Goal: Navigation & Orientation: Find specific page/section

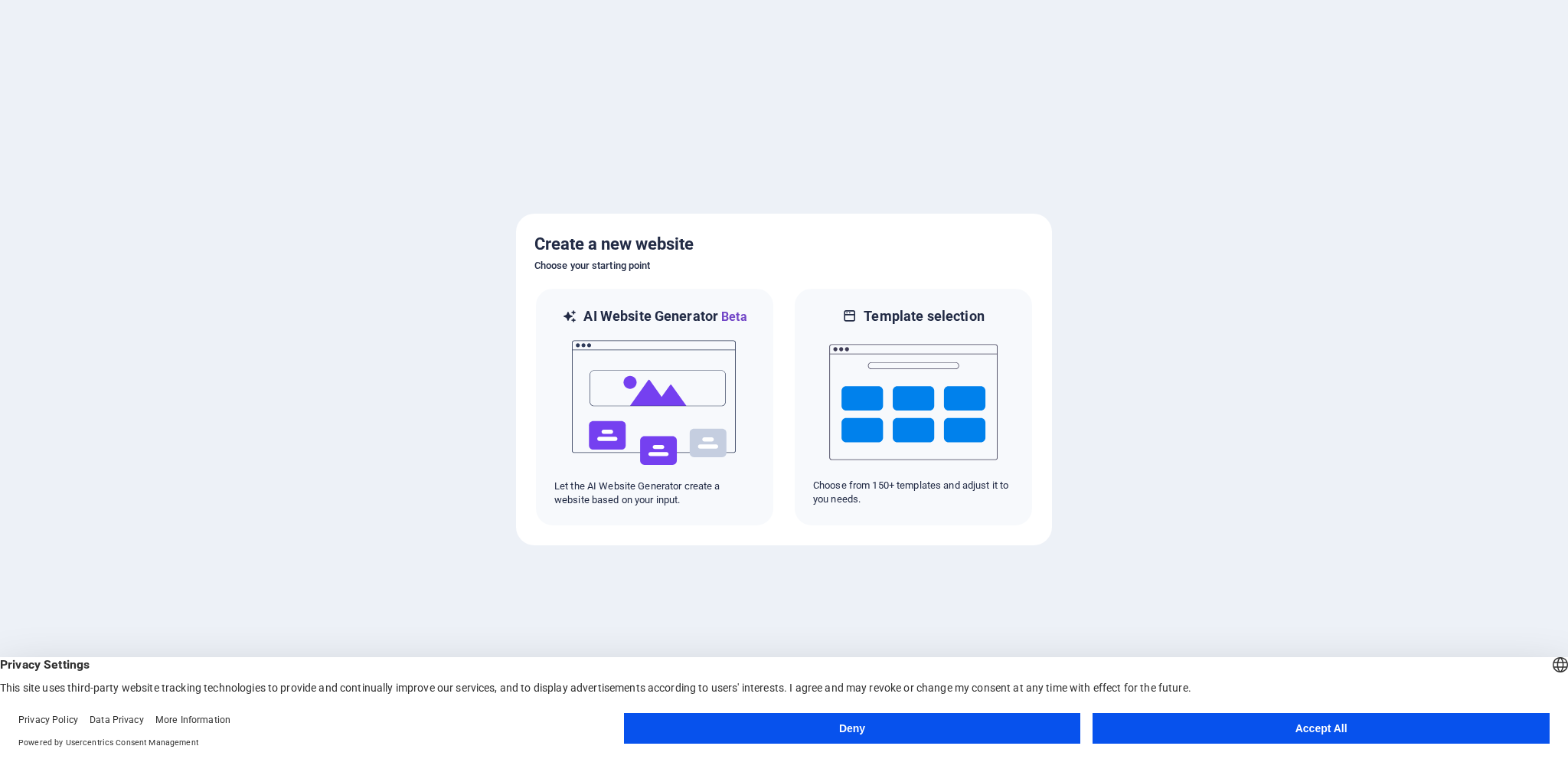
click at [1323, 730] on button "Accept All" at bounding box center [1321, 728] width 458 height 30
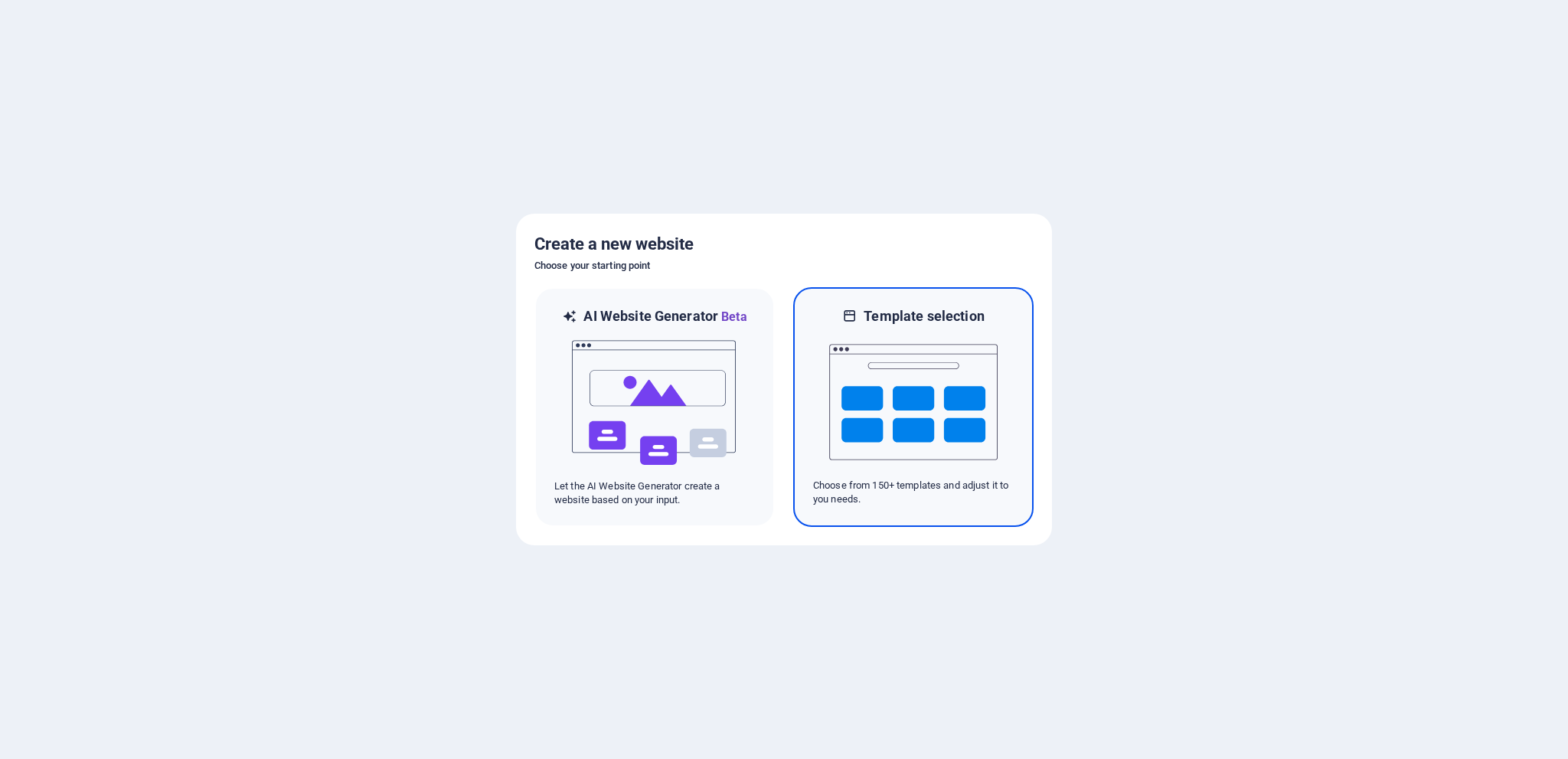
click at [893, 412] on img at bounding box center [913, 402] width 168 height 153
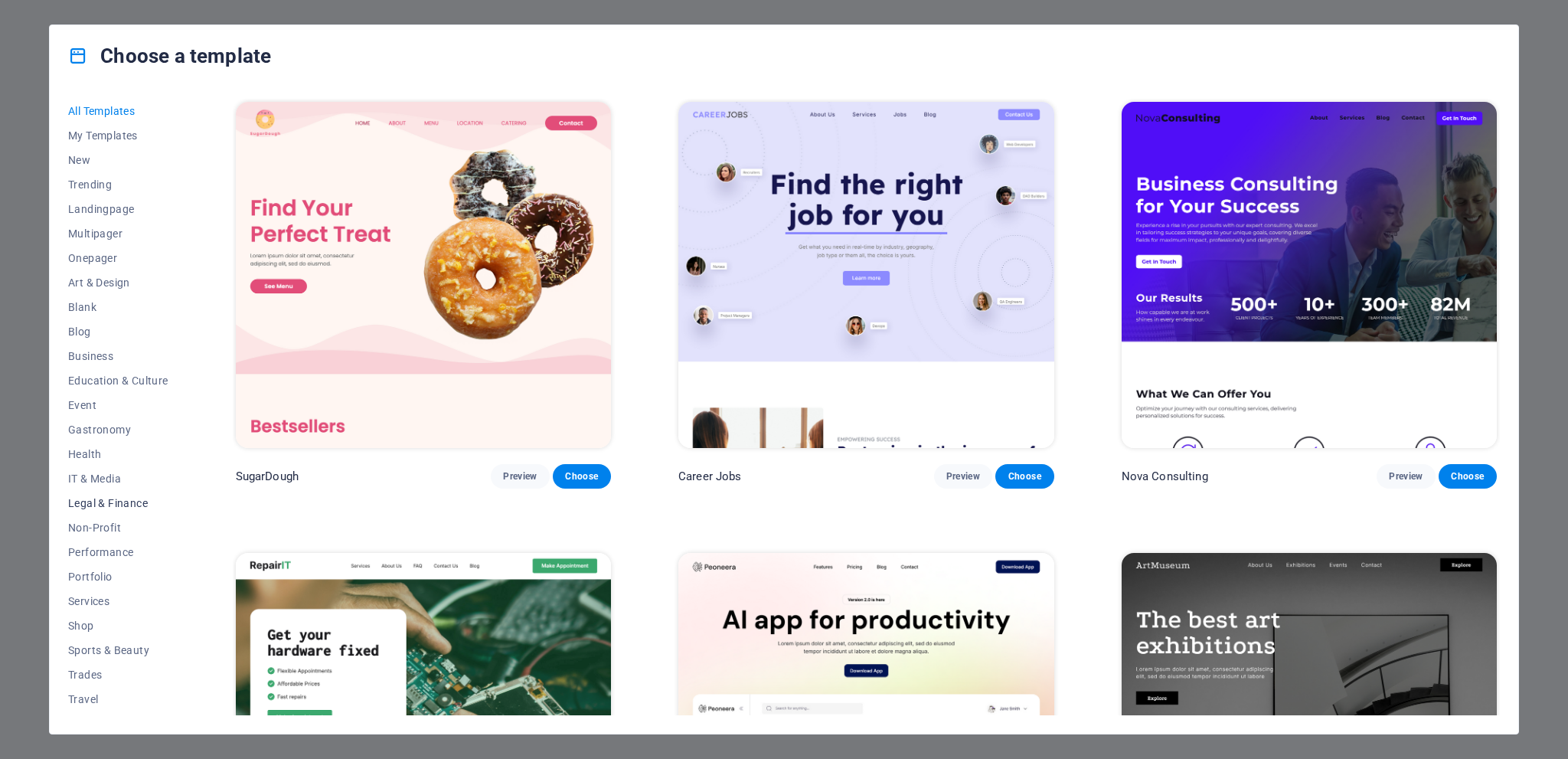
click at [118, 502] on span "Legal & Finance" at bounding box center [118, 503] width 100 height 12
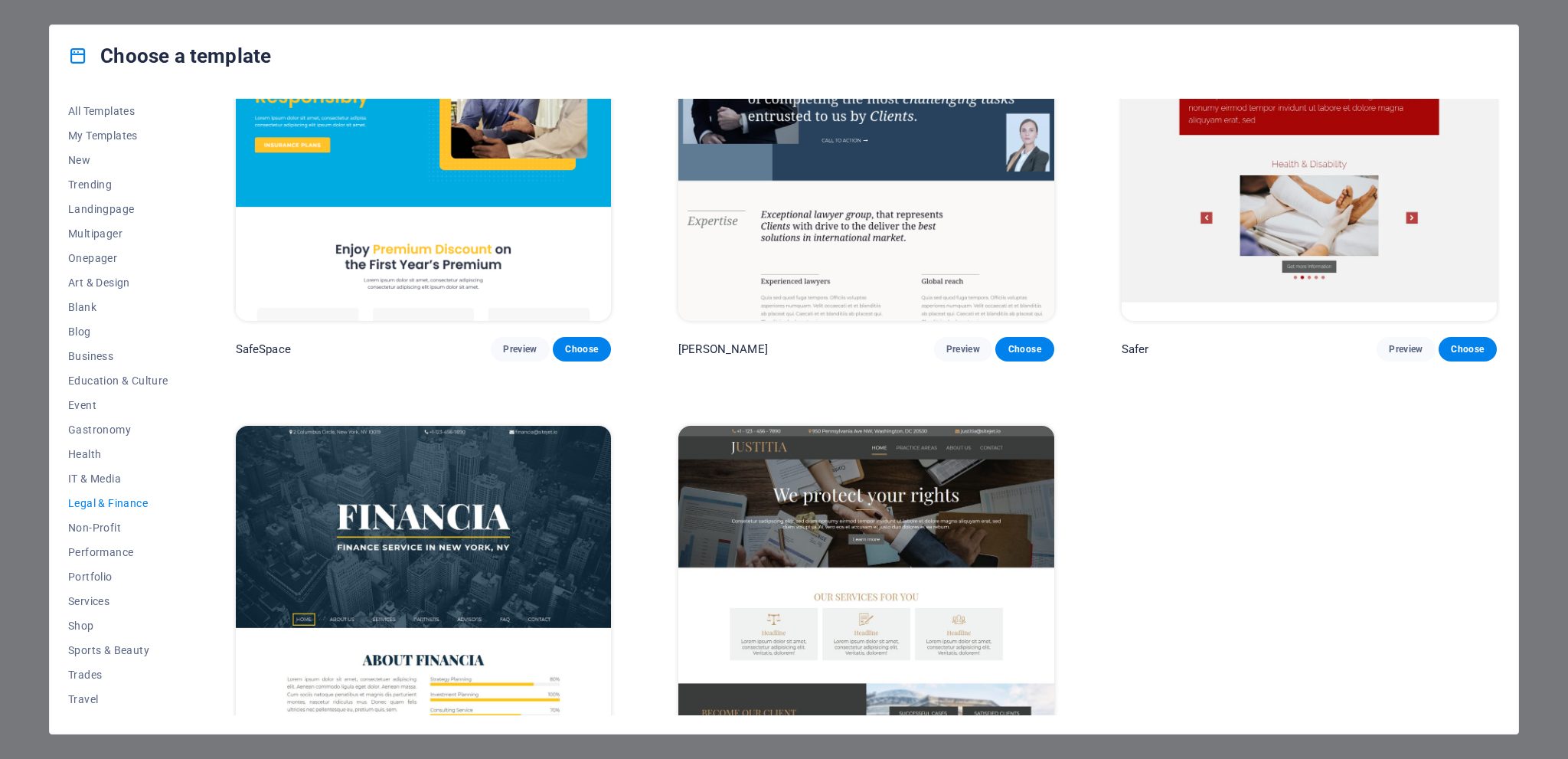
scroll to position [221, 0]
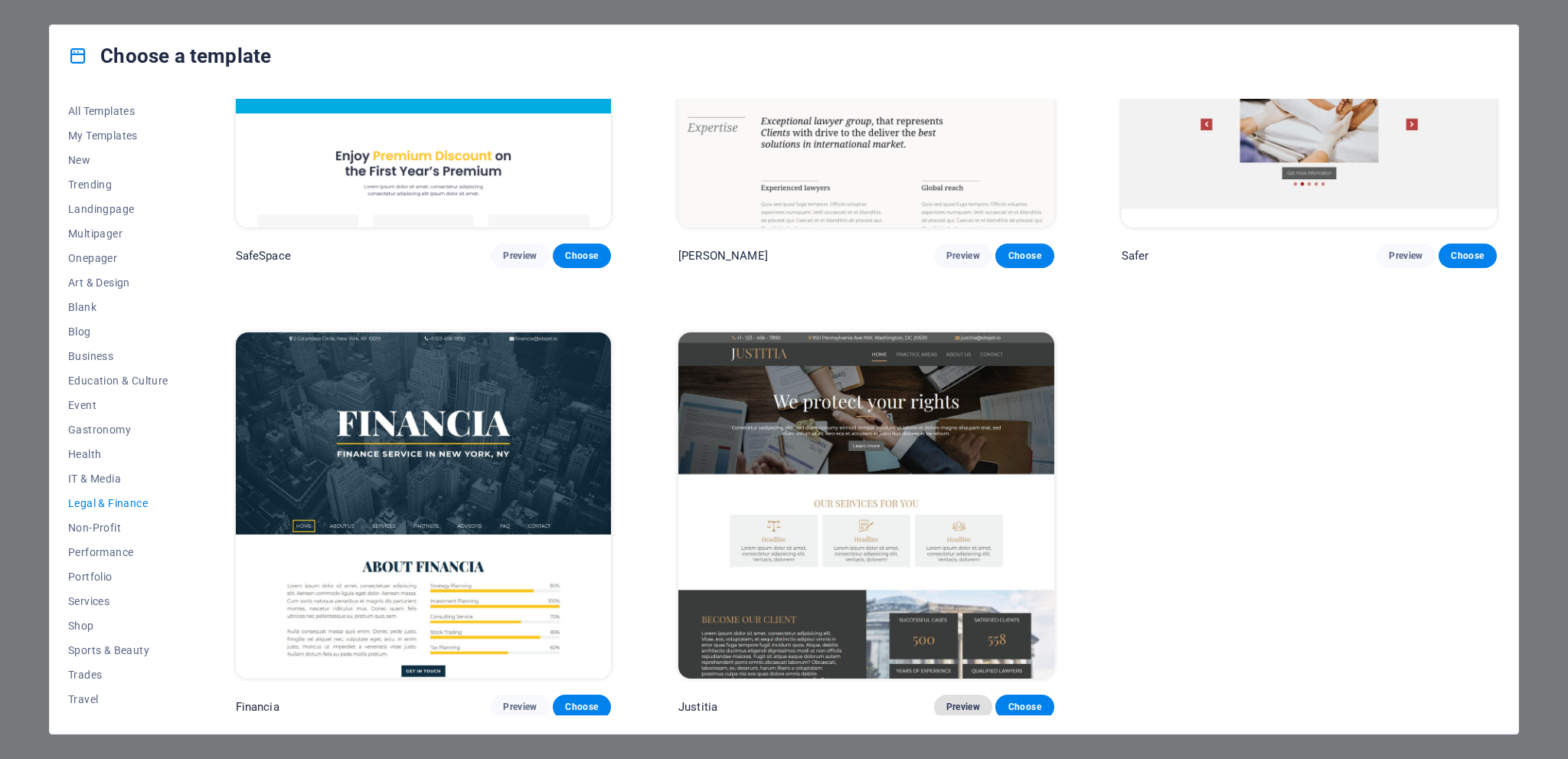
click at [958, 707] on span "Preview" at bounding box center [963, 706] width 34 height 12
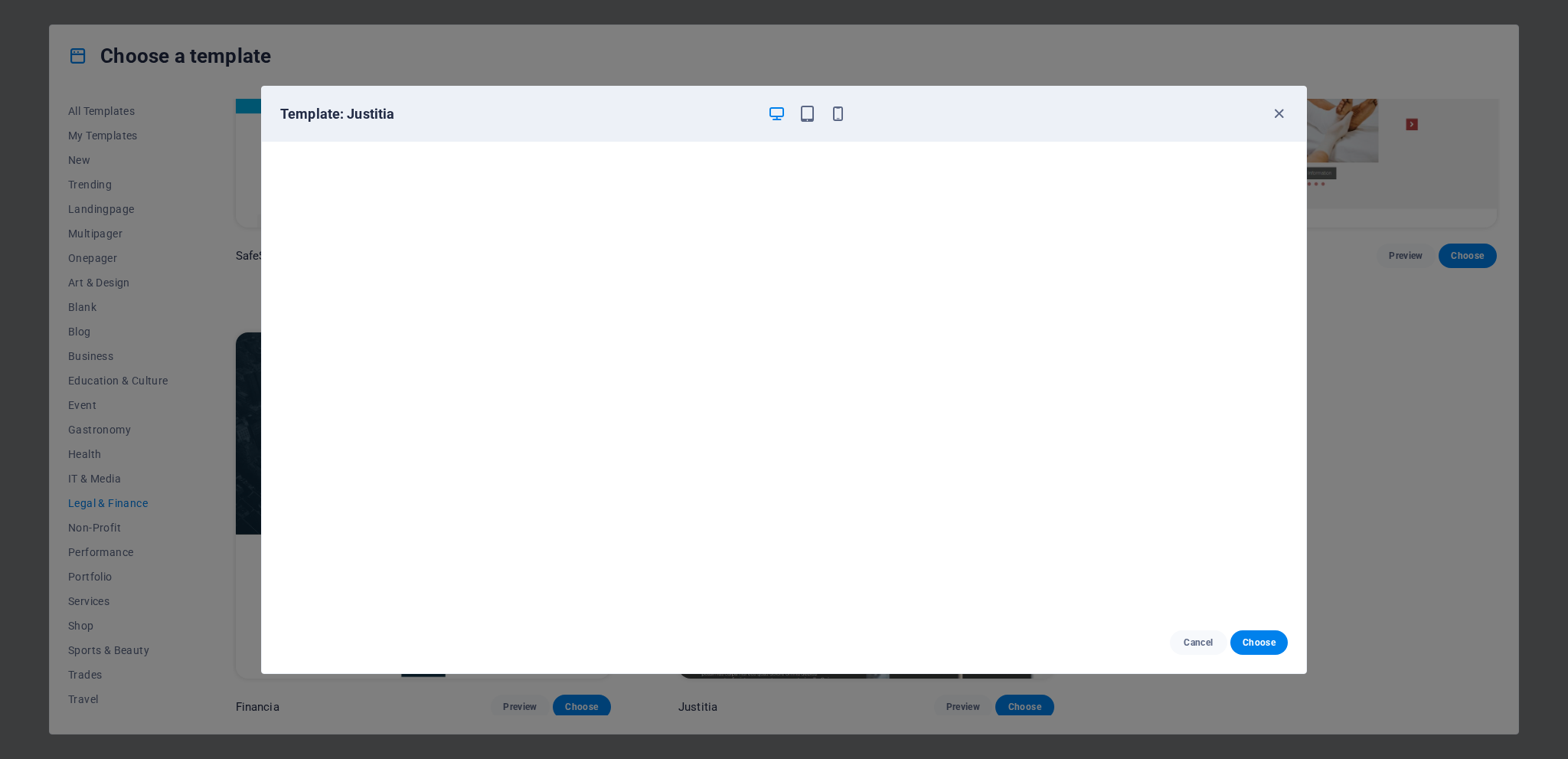
scroll to position [0, 0]
click at [1281, 110] on icon "button" at bounding box center [1279, 113] width 17 height 18
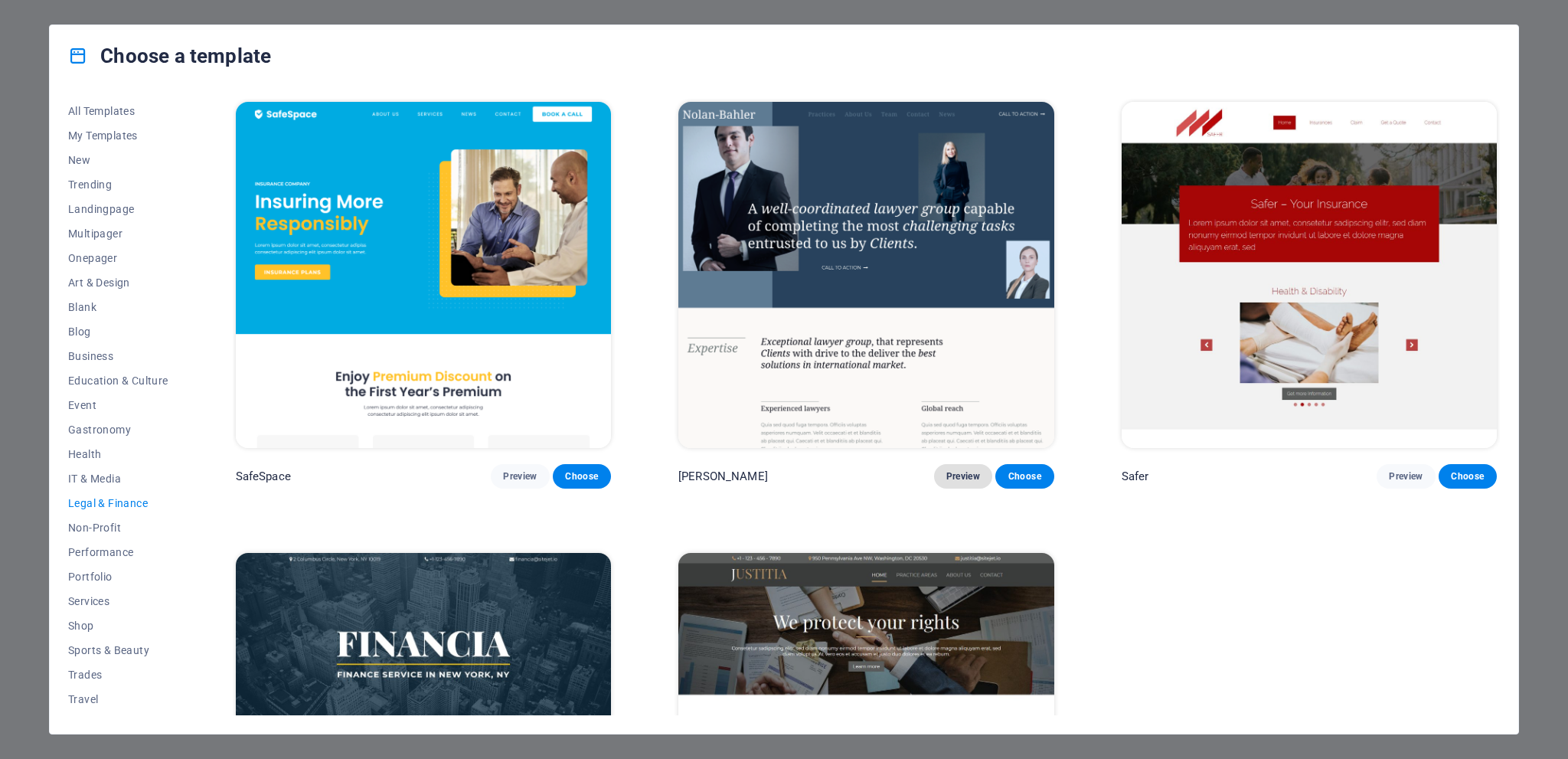
click at [962, 474] on span "Preview" at bounding box center [963, 476] width 34 height 12
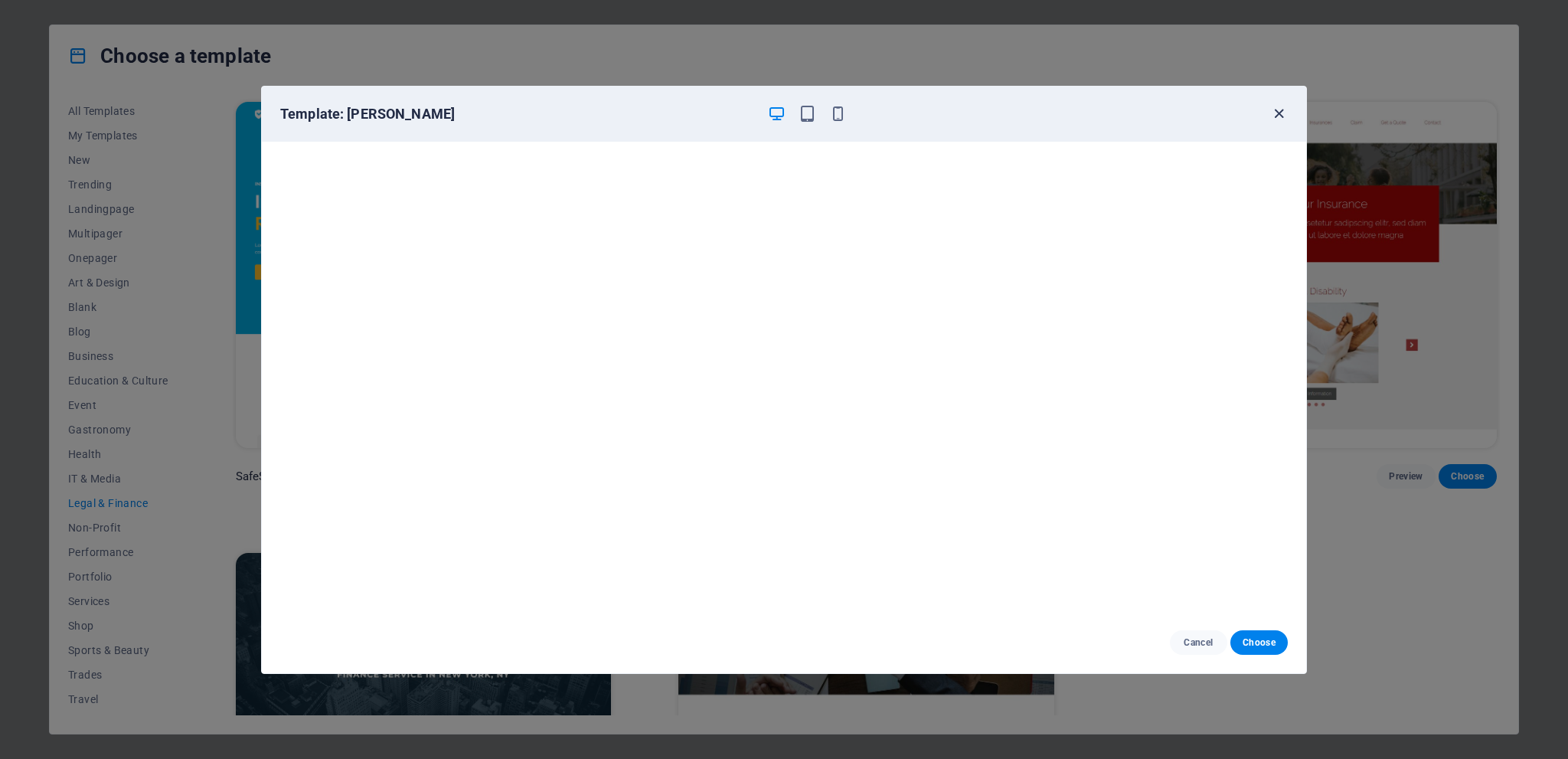
click at [1272, 114] on icon "button" at bounding box center [1279, 113] width 17 height 18
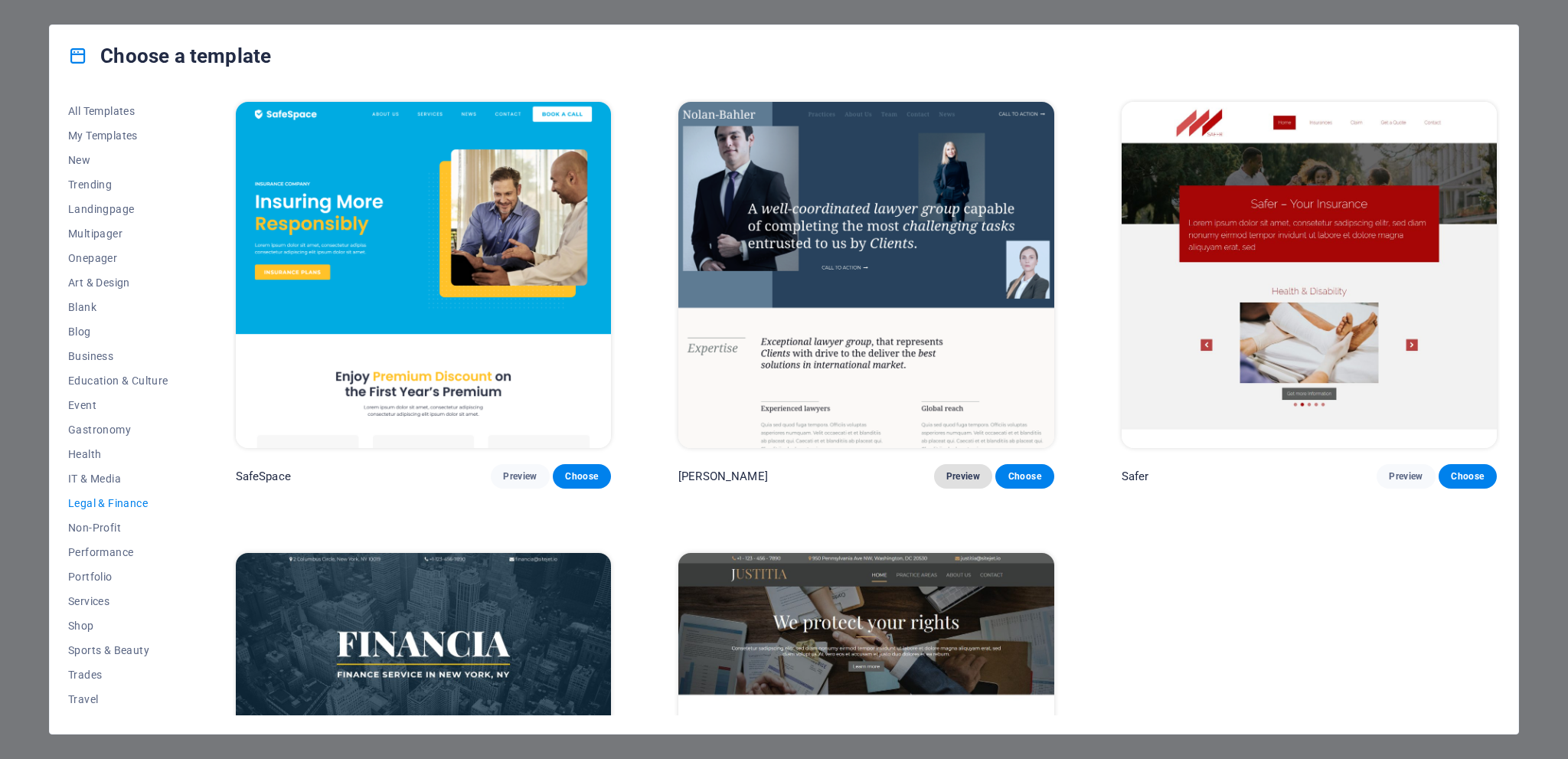
click at [947, 471] on span "Preview" at bounding box center [963, 476] width 34 height 12
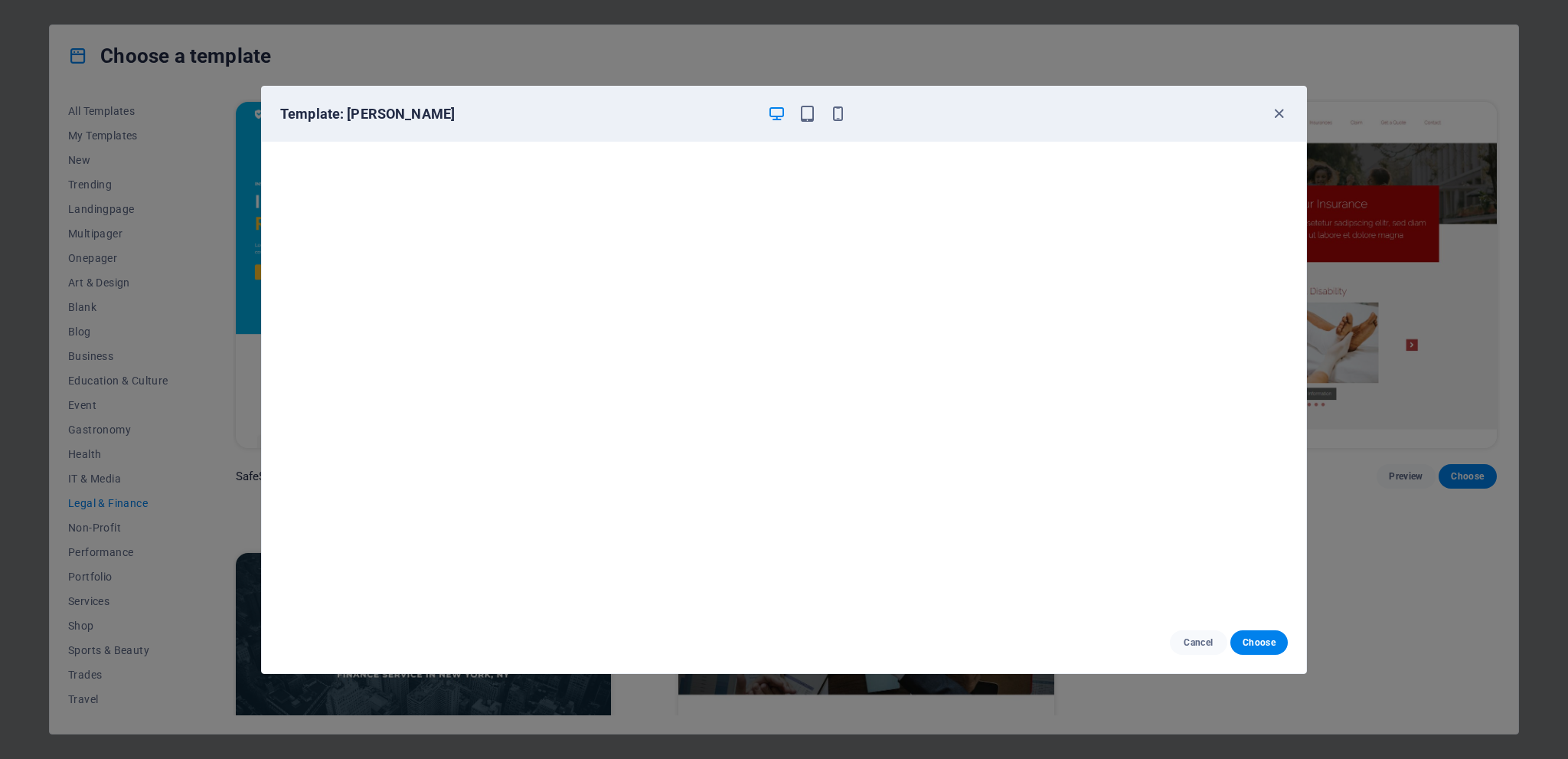
click at [384, 113] on h6 "Template: [PERSON_NAME]" at bounding box center [517, 114] width 475 height 18
click at [1285, 113] on icon "button" at bounding box center [1279, 113] width 17 height 18
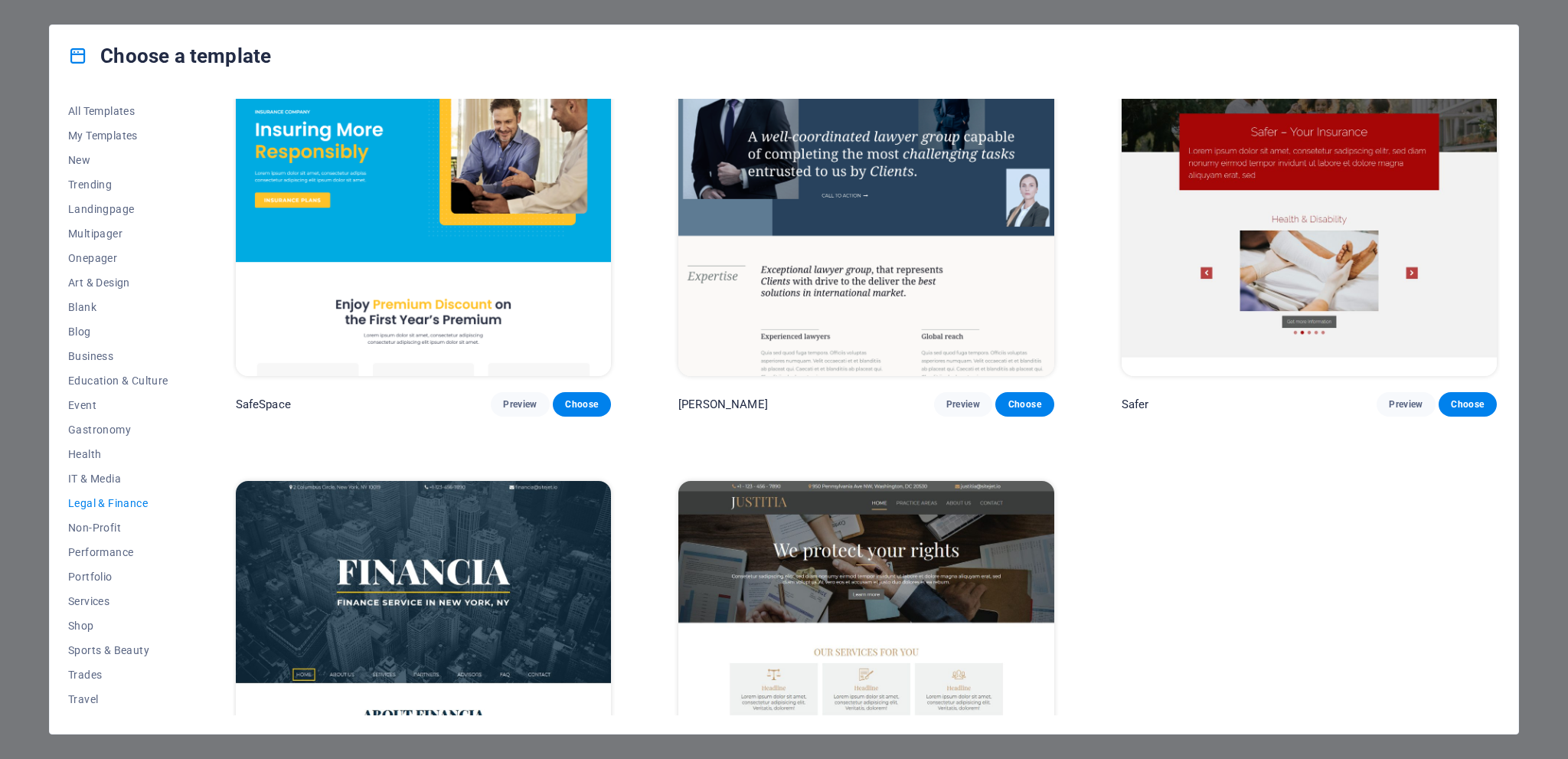
scroll to position [221, 0]
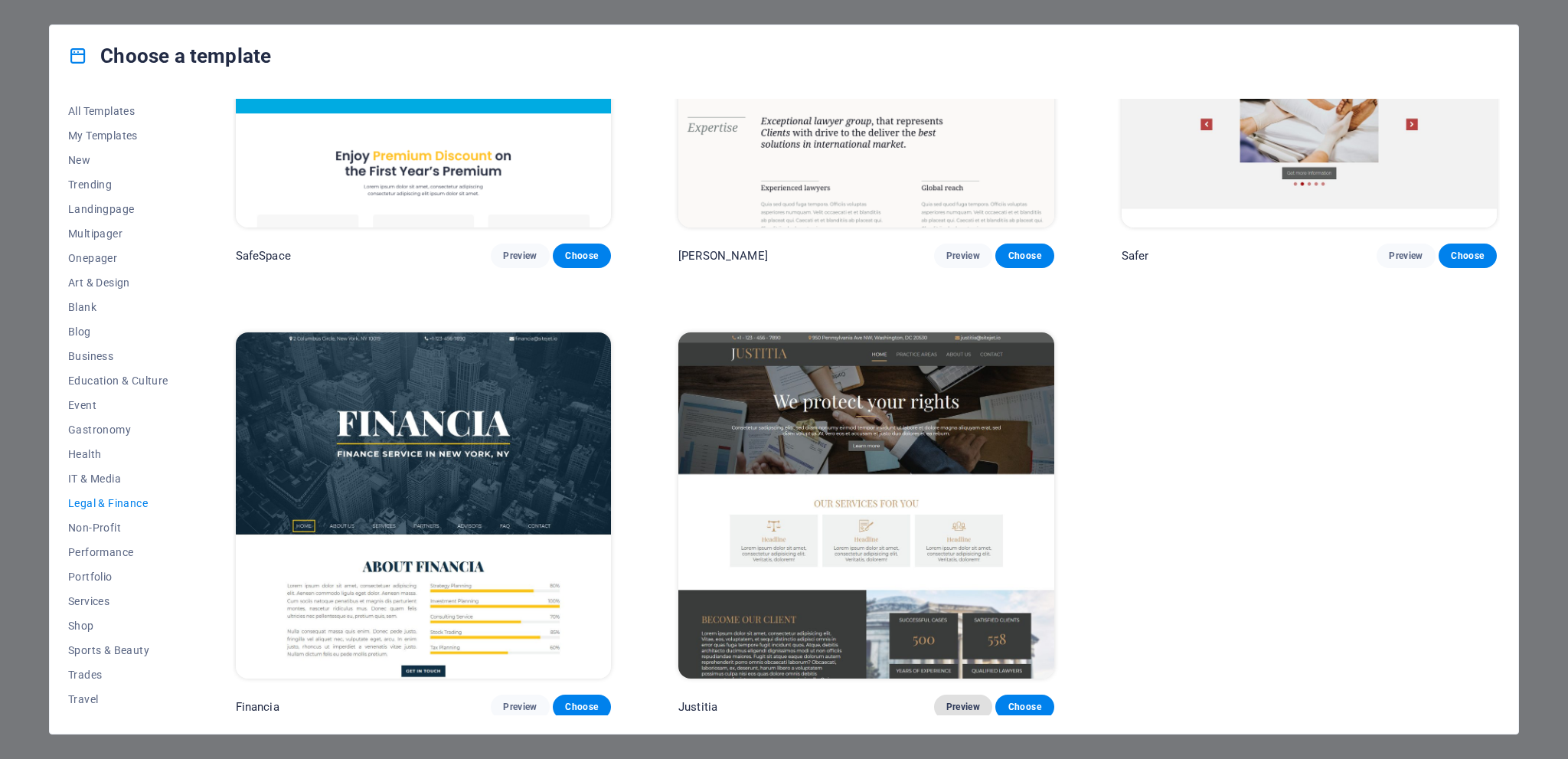
click at [963, 705] on span "Preview" at bounding box center [963, 706] width 34 height 12
